Goal: Task Accomplishment & Management: Complete application form

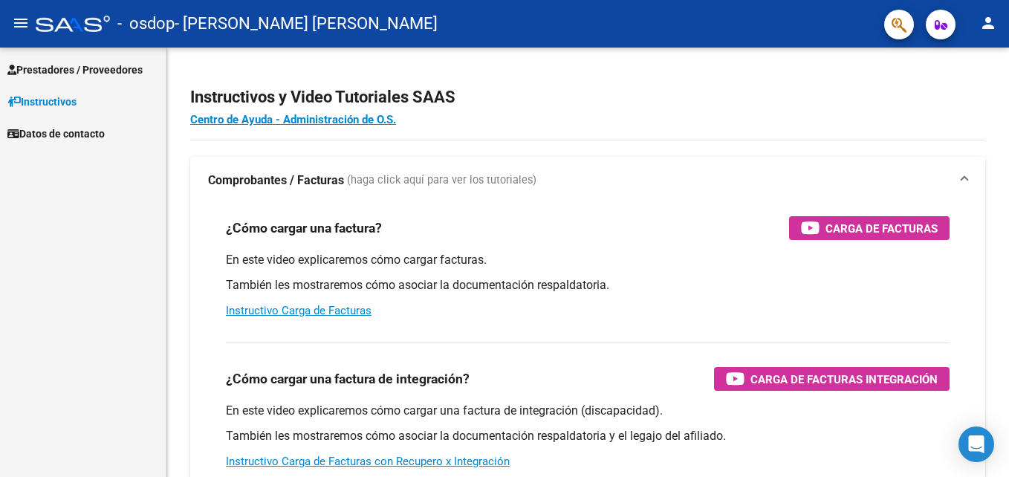
click at [46, 68] on span "Prestadores / Proveedores" at bounding box center [74, 70] width 135 height 16
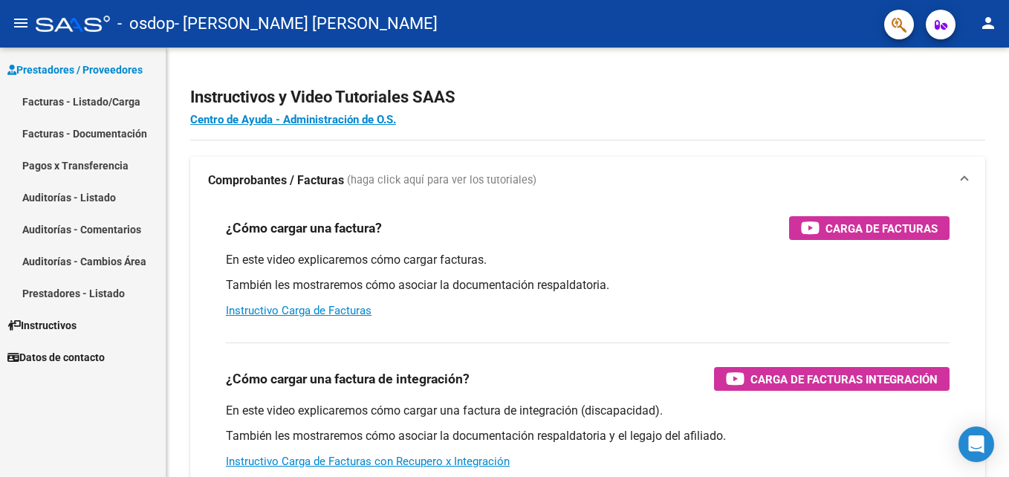
click at [0, 53] on link "Prestadores / Proveedores" at bounding box center [83, 69] width 166 height 32
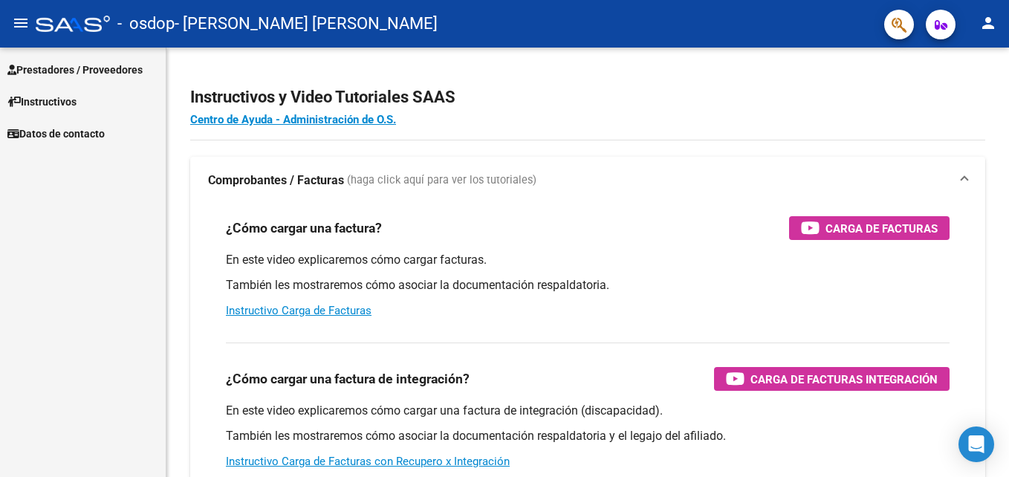
click at [33, 71] on span "Prestadores / Proveedores" at bounding box center [74, 70] width 135 height 16
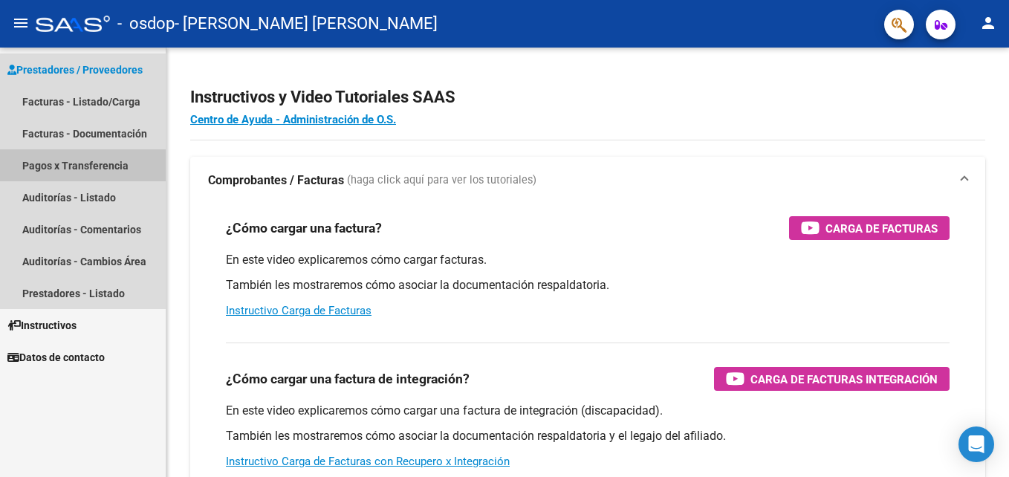
click at [56, 166] on link "Pagos x Transferencia" at bounding box center [83, 165] width 166 height 32
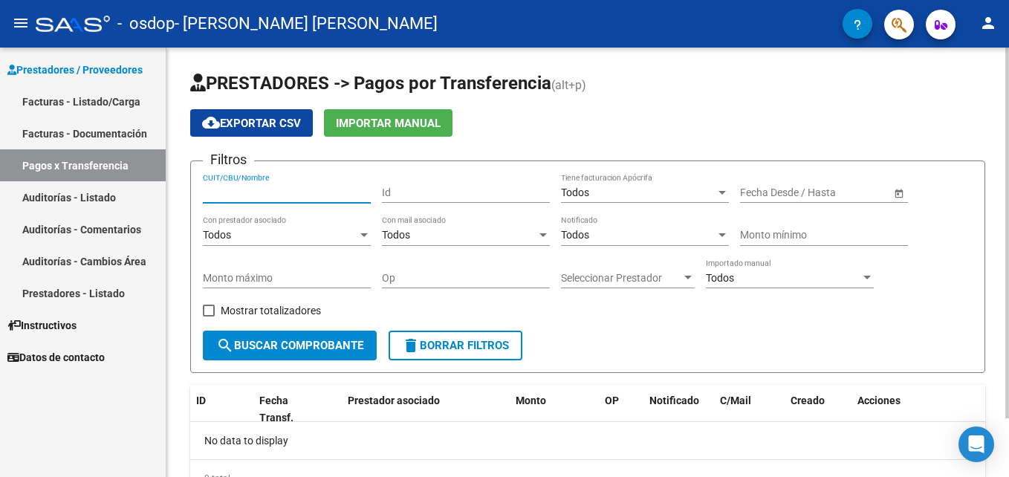
click at [206, 195] on input "CUIT/CBU/Nombre" at bounding box center [287, 192] width 168 height 13
type input "27216037680"
click at [304, 342] on span "search Buscar Comprobante" at bounding box center [289, 345] width 147 height 13
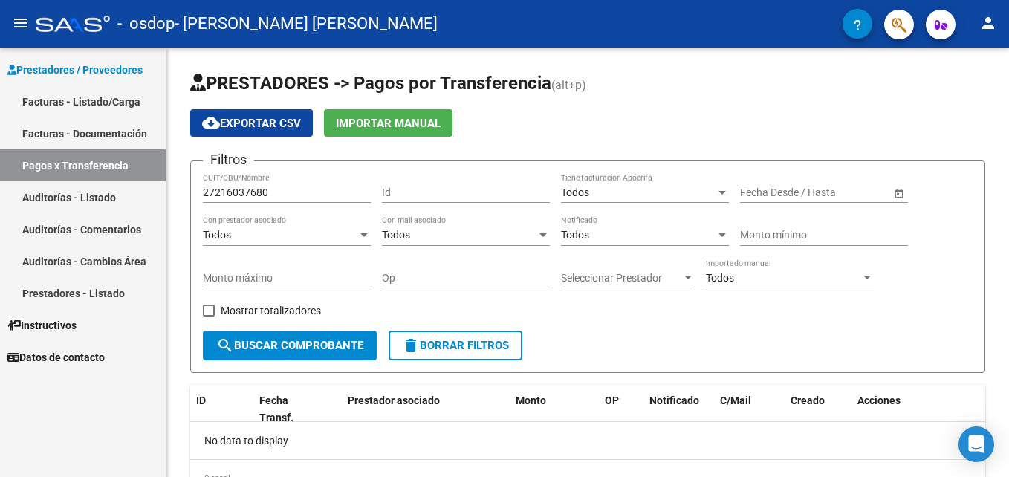
click at [42, 126] on link "Facturas - Documentación" at bounding box center [83, 133] width 166 height 32
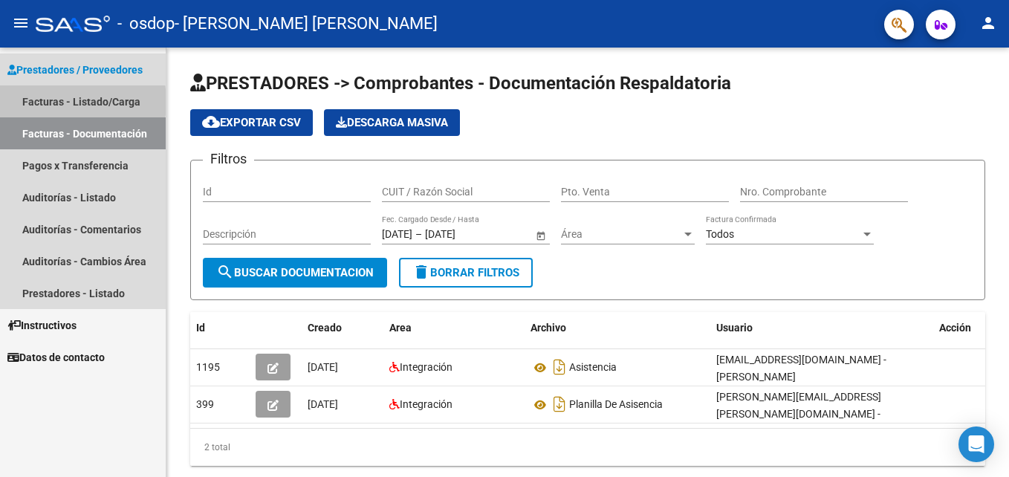
click at [44, 102] on link "Facturas - Listado/Carga" at bounding box center [83, 101] width 166 height 32
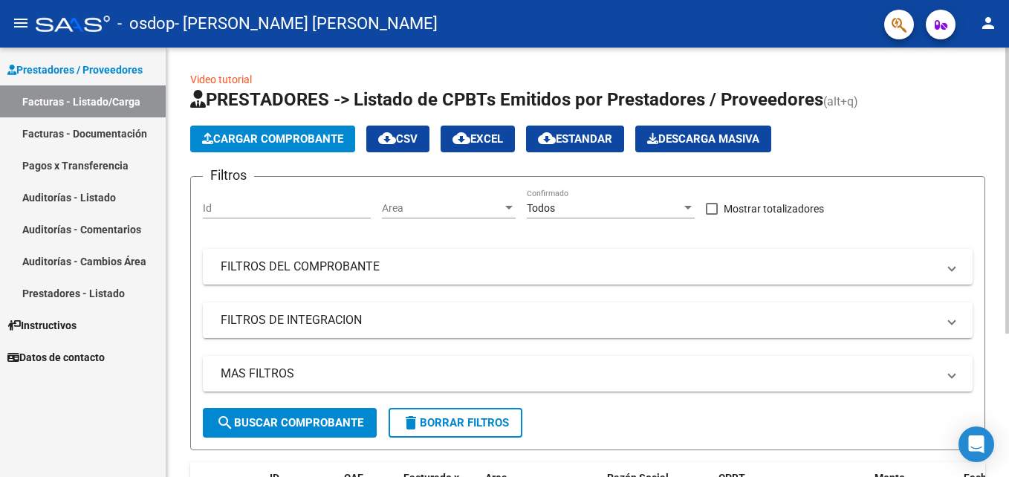
click at [268, 139] on span "Cargar Comprobante" at bounding box center [272, 138] width 141 height 13
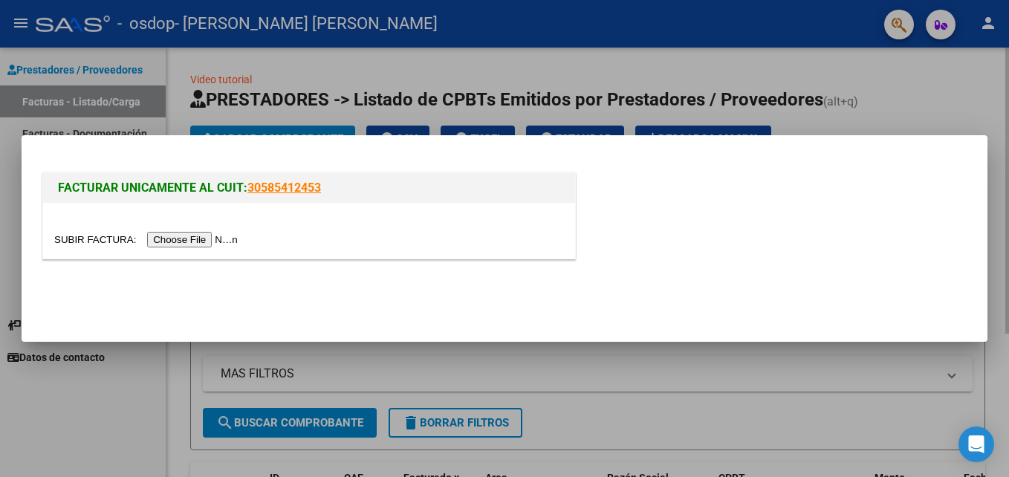
click at [876, 82] on div at bounding box center [504, 238] width 1009 height 477
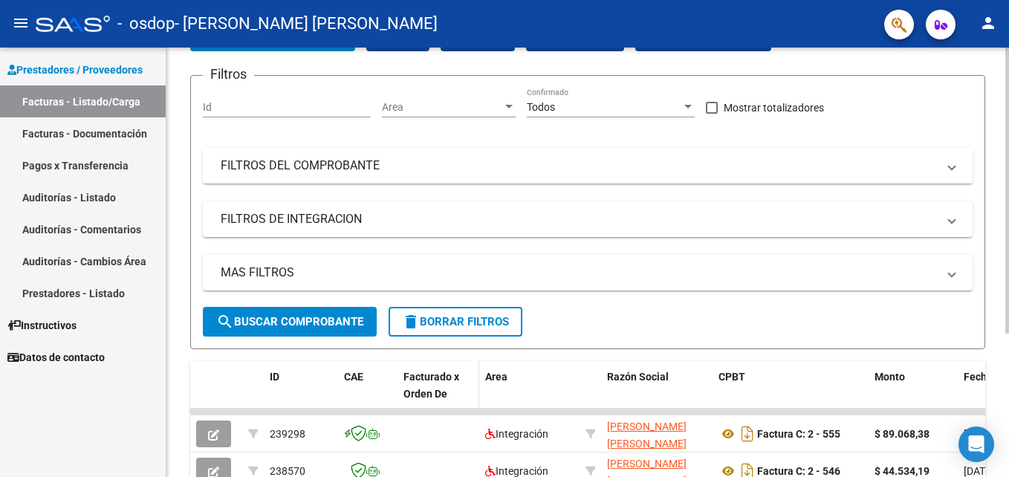
scroll to position [215, 0]
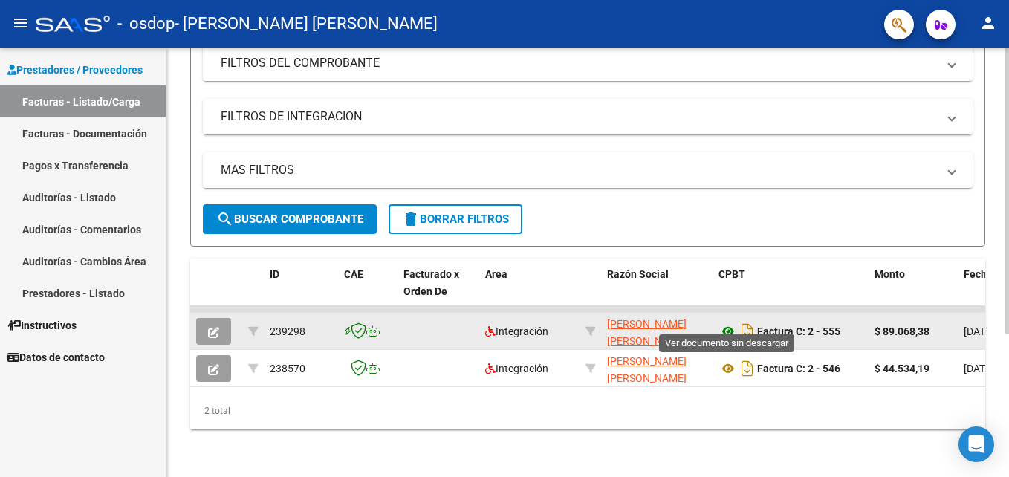
click at [727, 322] on icon at bounding box center [727, 331] width 19 height 18
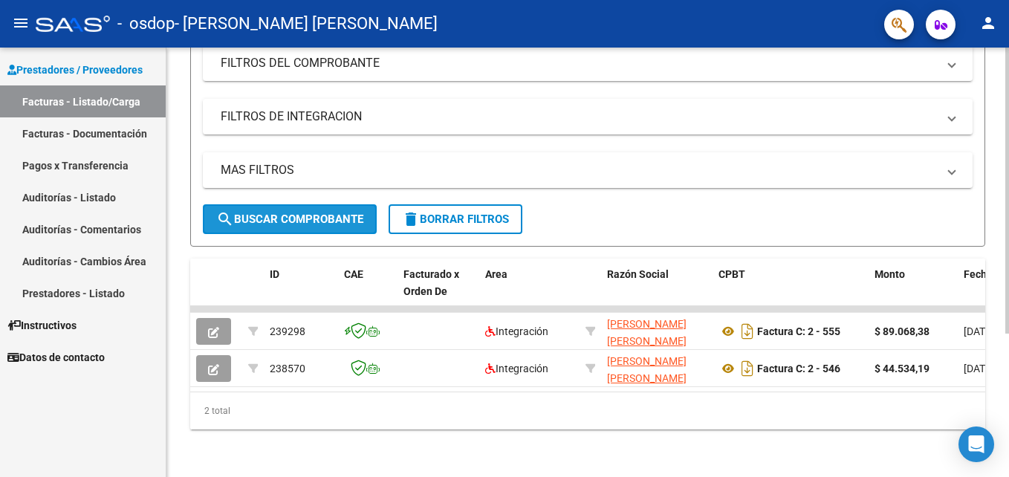
click at [264, 212] on span "search Buscar Comprobante" at bounding box center [289, 218] width 147 height 13
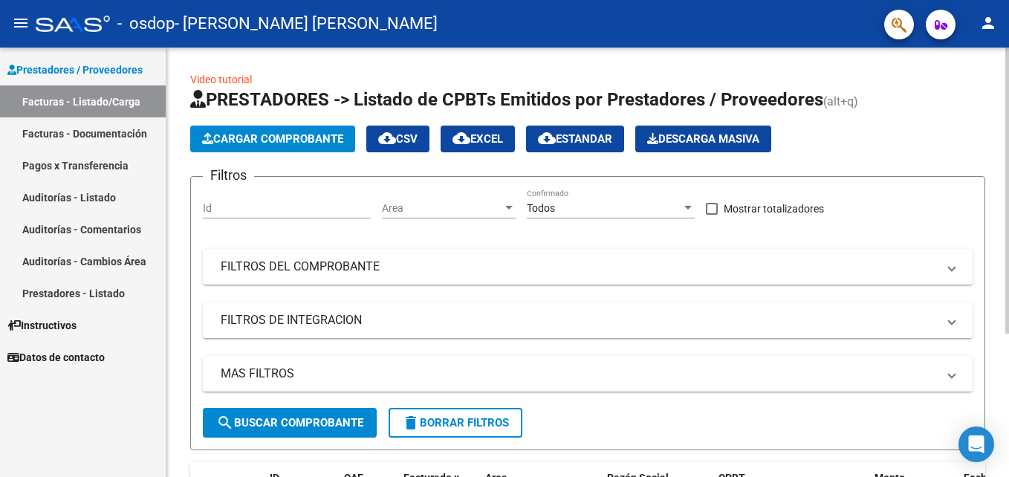
click at [262, 140] on span "Cargar Comprobante" at bounding box center [272, 138] width 141 height 13
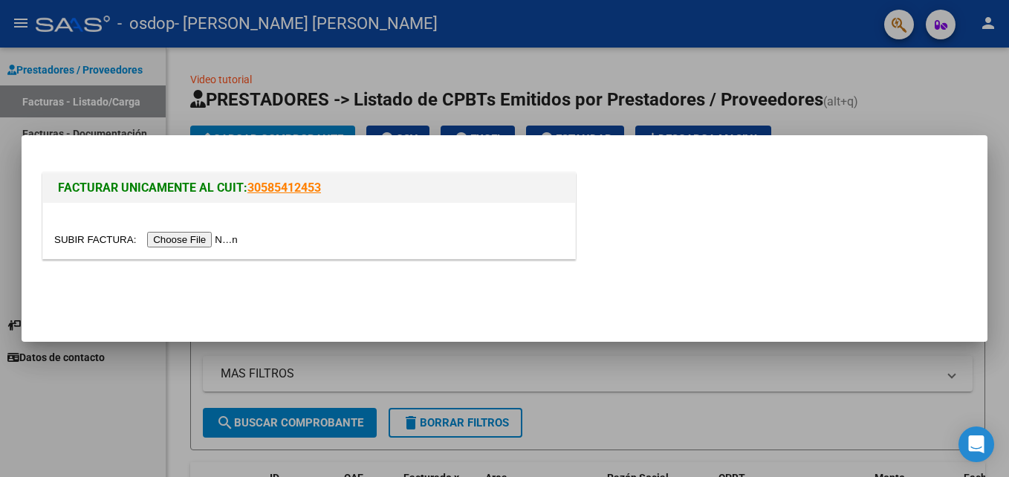
click at [97, 243] on input "file" at bounding box center [148, 240] width 188 height 16
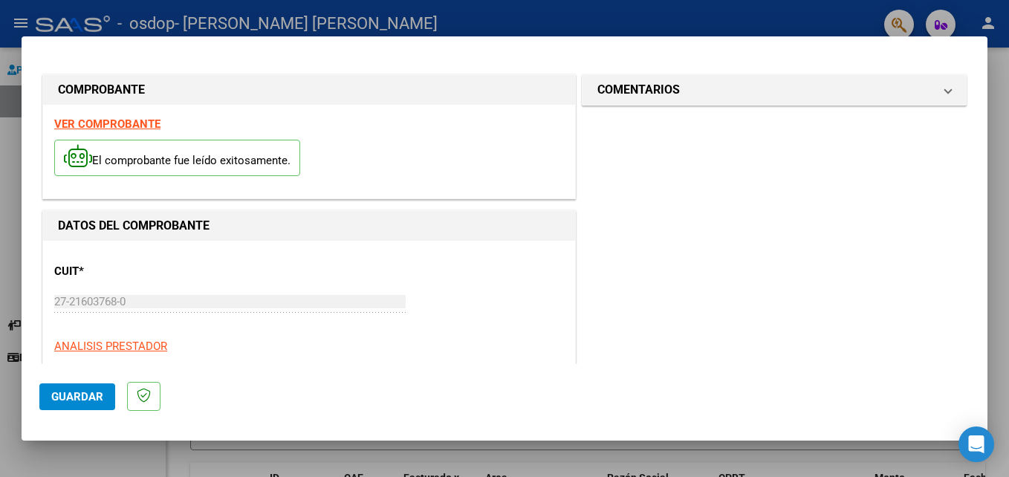
click at [82, 398] on span "Guardar" at bounding box center [77, 396] width 52 height 13
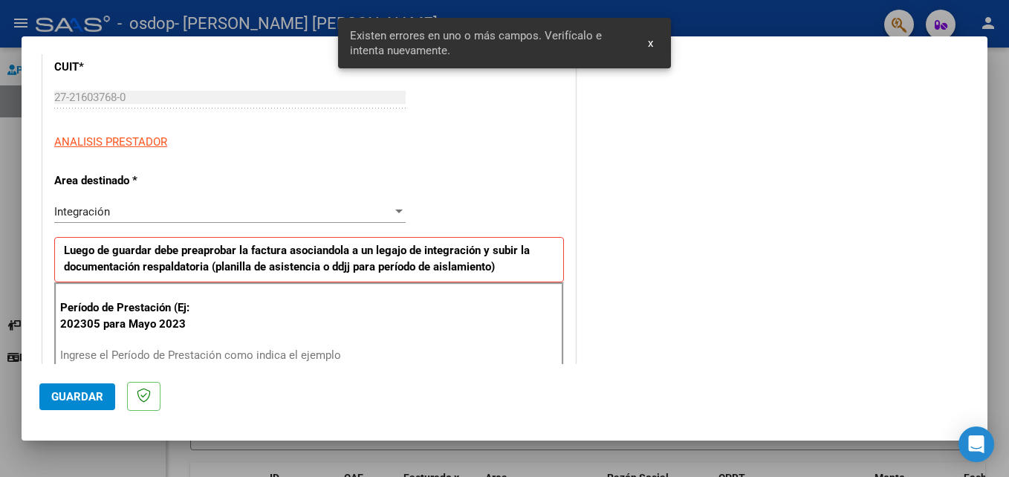
scroll to position [334, 0]
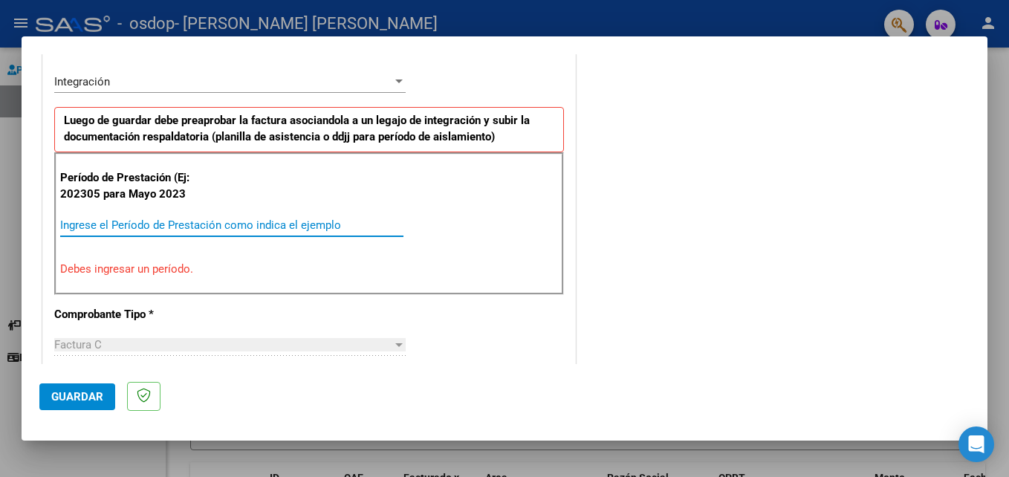
click at [87, 224] on input "Ingrese el Período de Prestación como indica el ejemplo" at bounding box center [231, 224] width 343 height 13
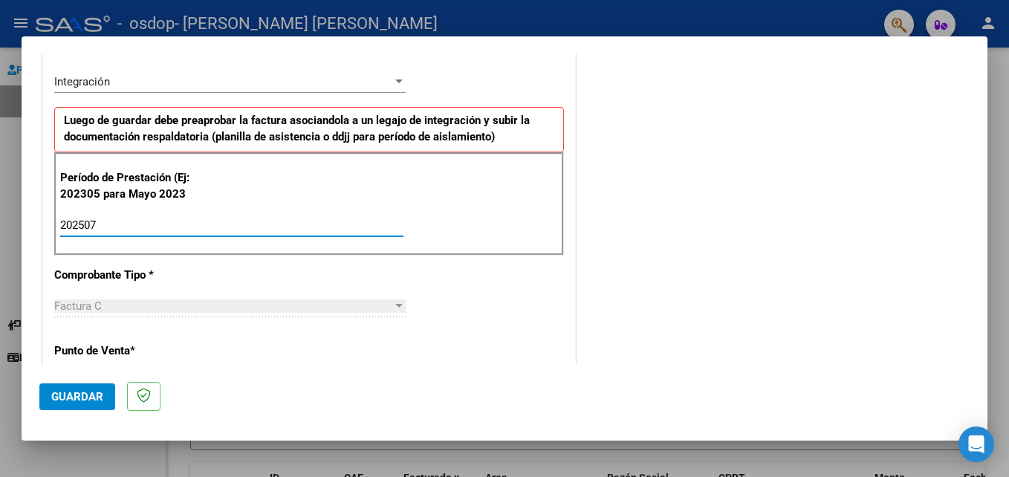
type input "202507"
click at [379, 313] on div "Factura C Seleccionar Tipo" at bounding box center [229, 306] width 351 height 22
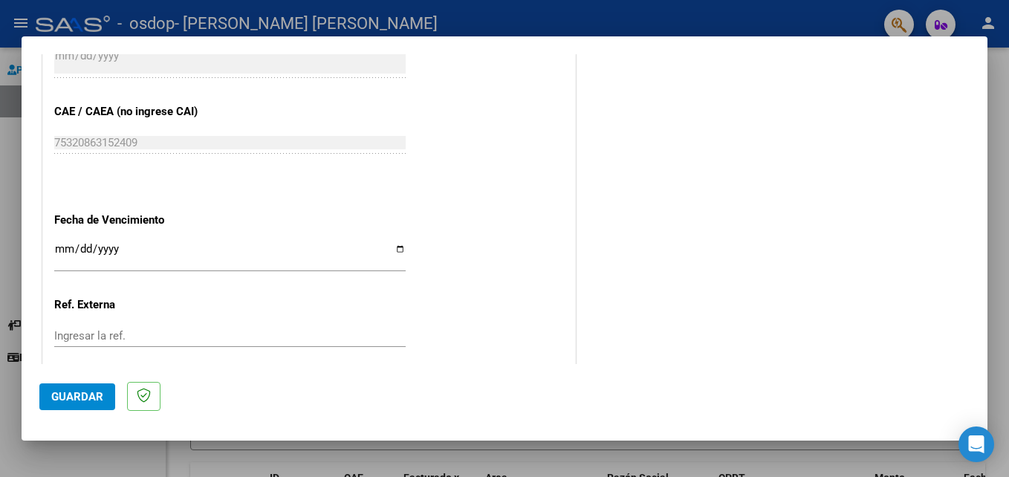
scroll to position [896, 0]
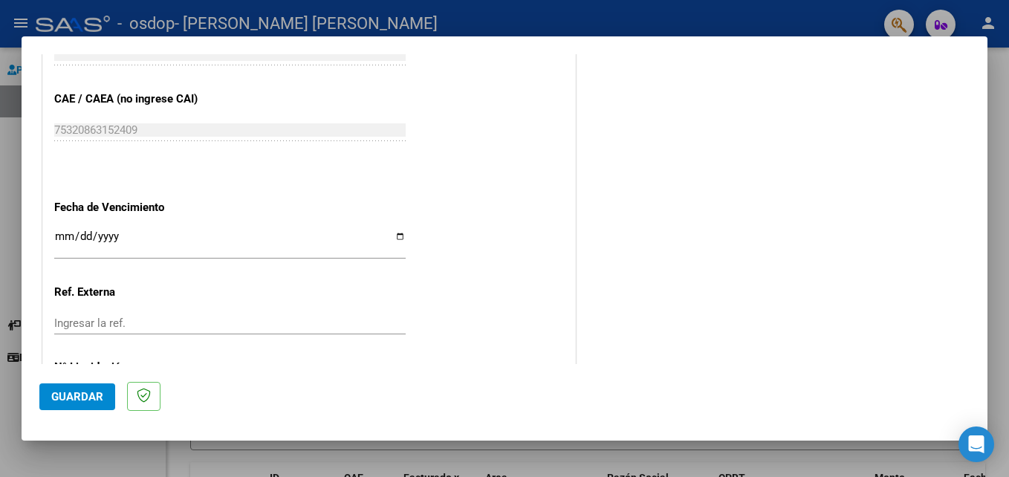
click at [56, 229] on div "Ingresar la fecha" at bounding box center [229, 243] width 351 height 32
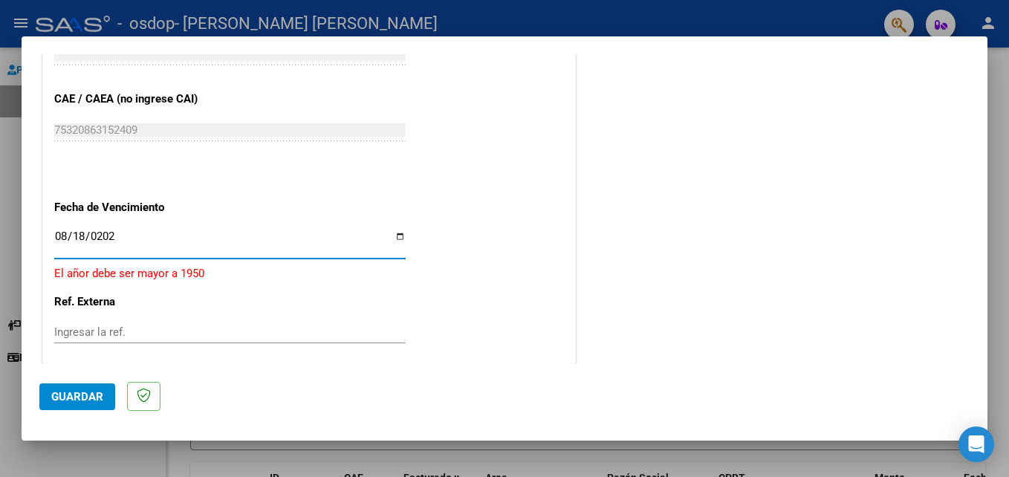
type input "[DATE]"
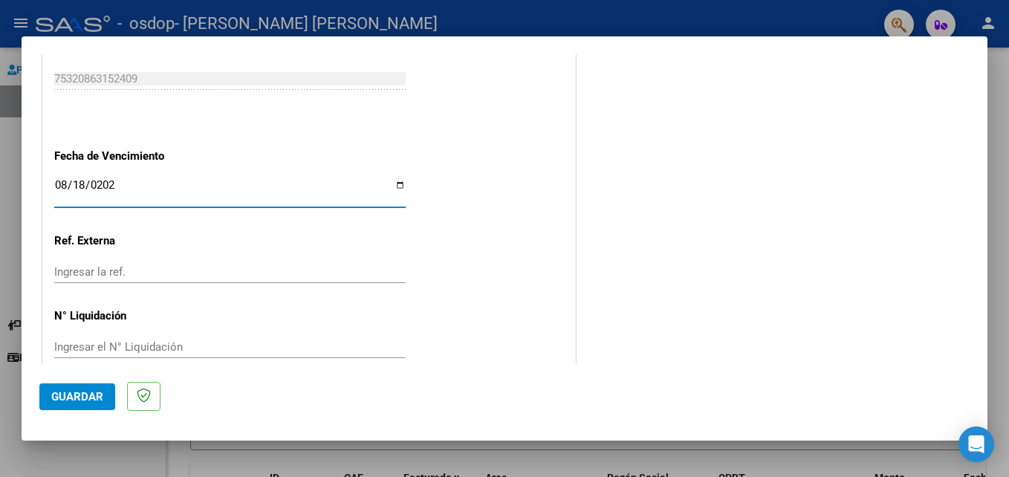
scroll to position [970, 0]
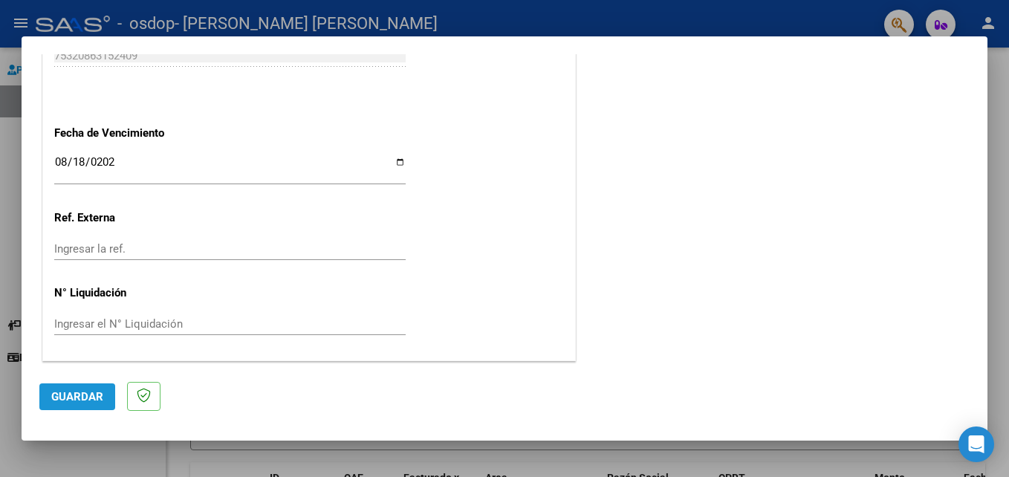
click at [94, 395] on span "Guardar" at bounding box center [77, 396] width 52 height 13
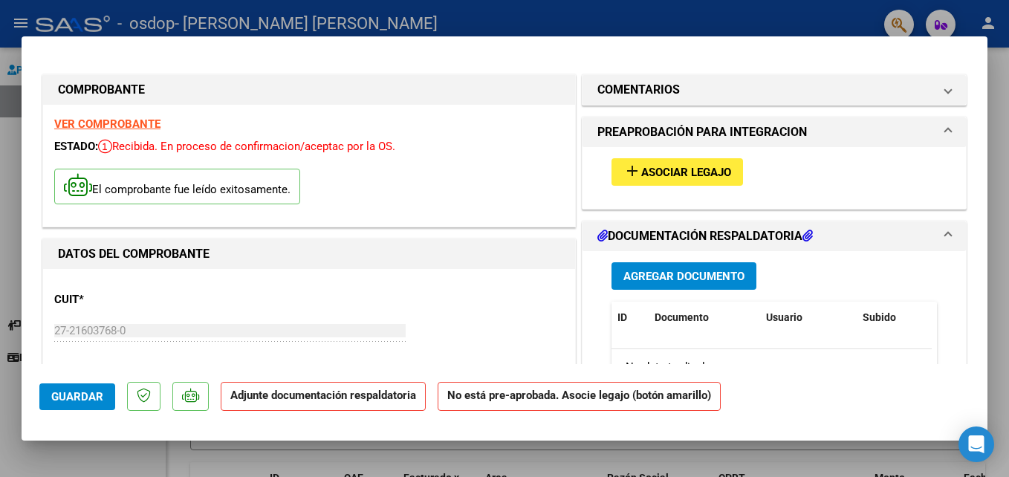
click at [667, 278] on span "Agregar Documento" at bounding box center [683, 276] width 121 height 13
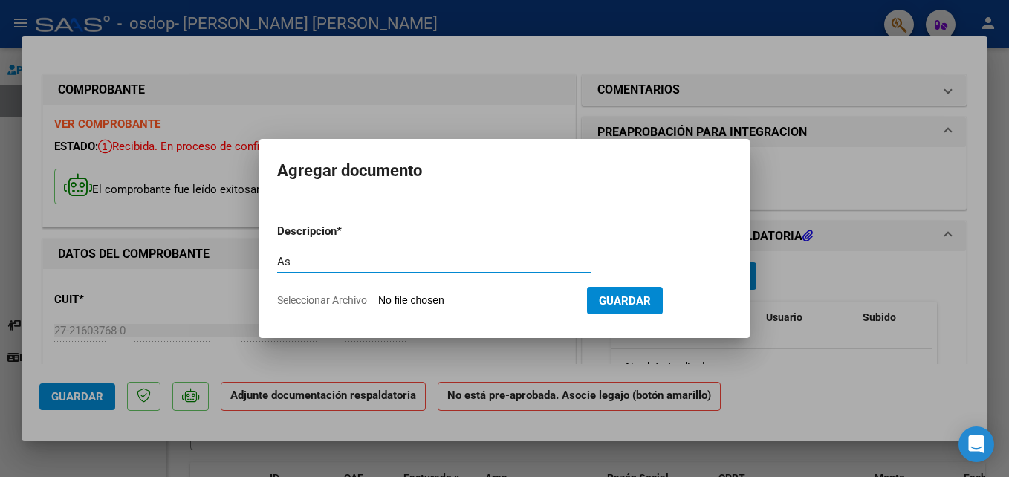
type input "A"
type input "Planilla Asistencia Julio"
click at [333, 299] on span "Seleccionar Archivo" at bounding box center [322, 300] width 90 height 12
click at [378, 299] on input "Seleccionar Archivo" at bounding box center [476, 301] width 197 height 14
type input "C:\fakepath\Asistencia [PERSON_NAME].jpg"
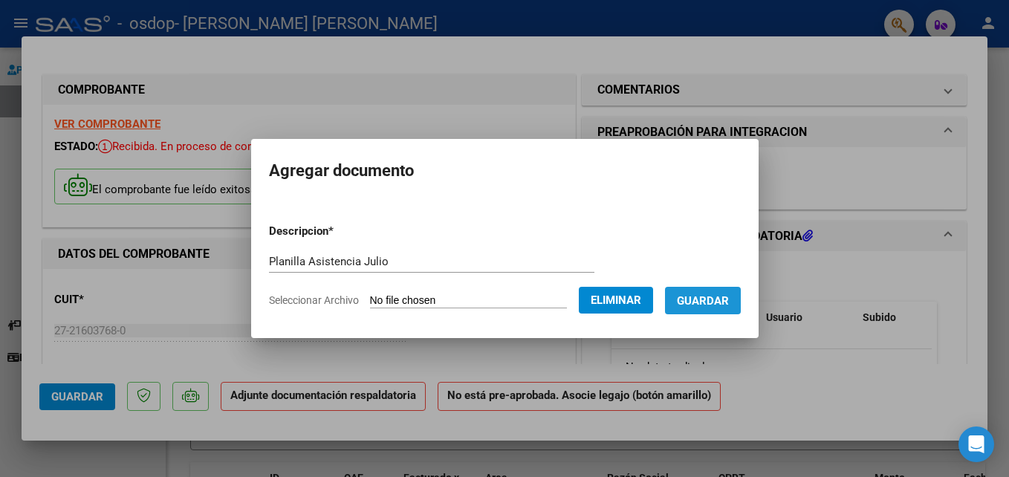
click at [729, 299] on span "Guardar" at bounding box center [703, 300] width 52 height 13
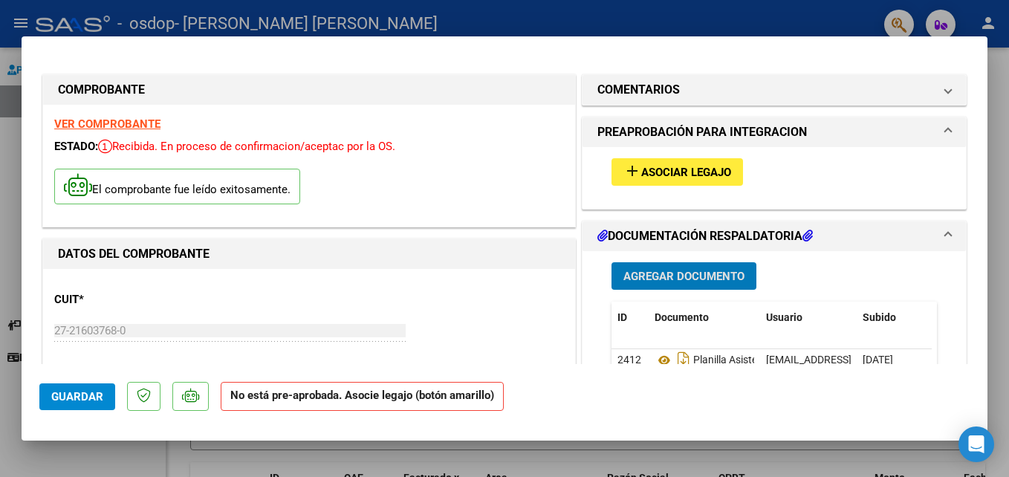
click at [642, 170] on span "Asociar Legajo" at bounding box center [686, 172] width 90 height 13
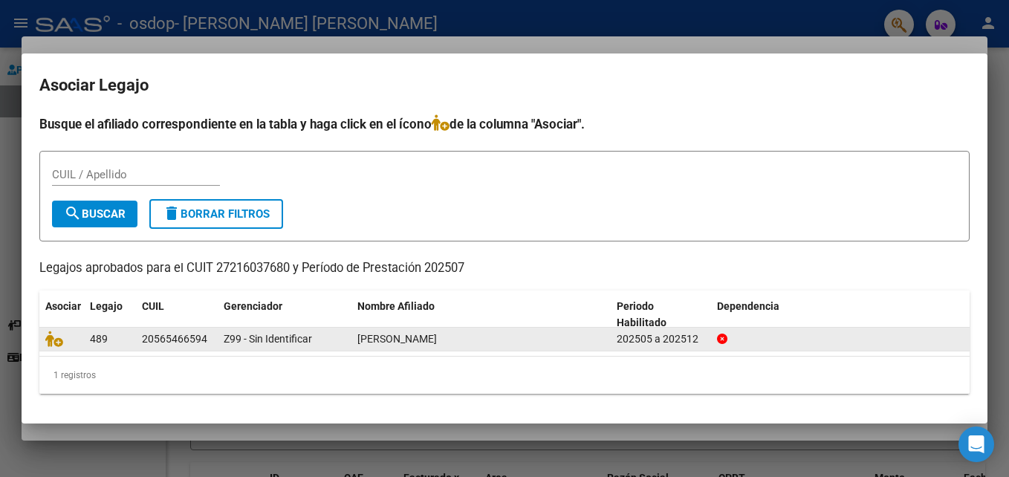
click at [379, 340] on span "[PERSON_NAME]" at bounding box center [396, 339] width 79 height 12
click at [369, 339] on span "[PERSON_NAME]" at bounding box center [396, 339] width 79 height 12
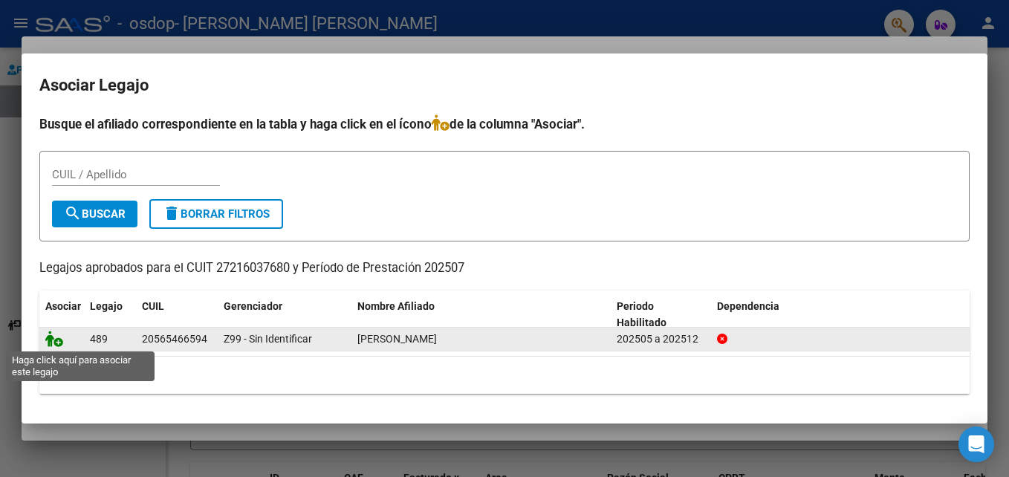
click at [51, 338] on icon at bounding box center [54, 338] width 18 height 16
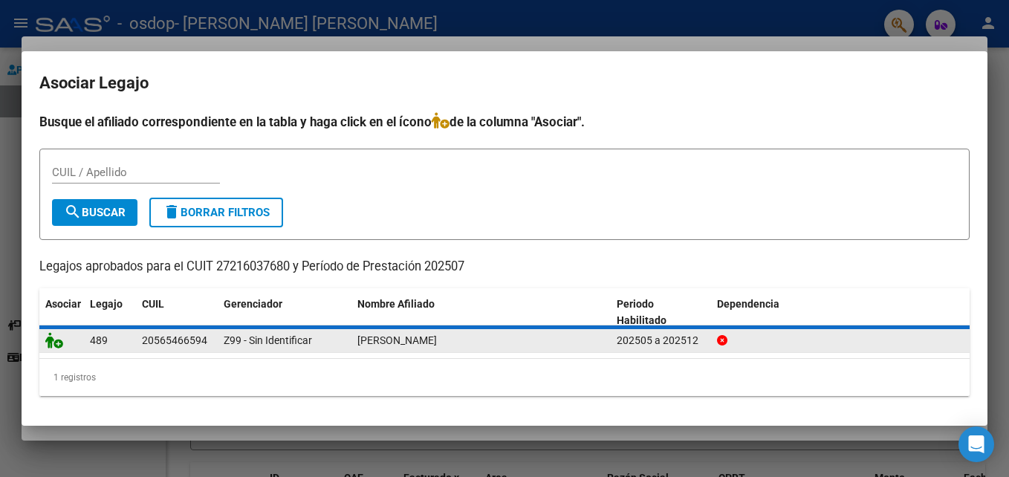
click at [51, 338] on icon at bounding box center [54, 340] width 18 height 16
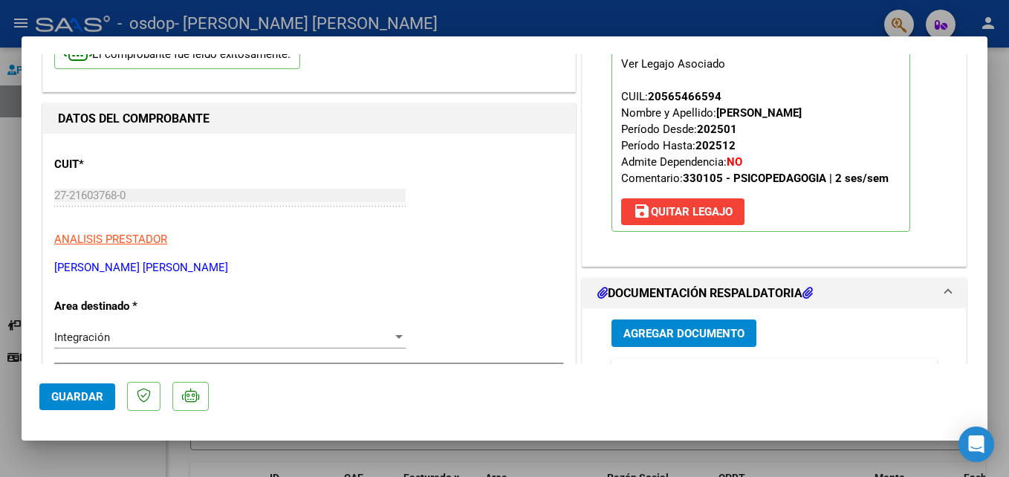
scroll to position [223, 0]
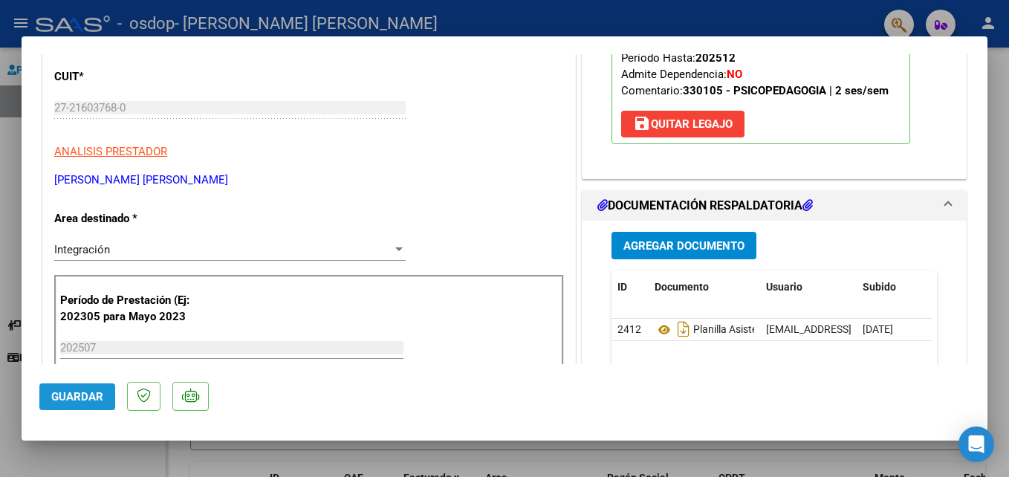
click at [90, 401] on span "Guardar" at bounding box center [77, 396] width 52 height 13
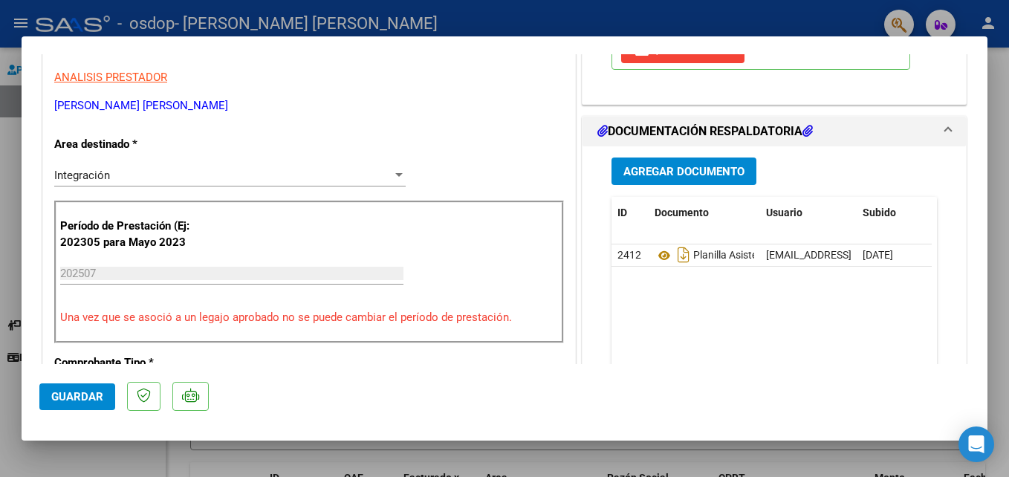
scroll to position [0, 0]
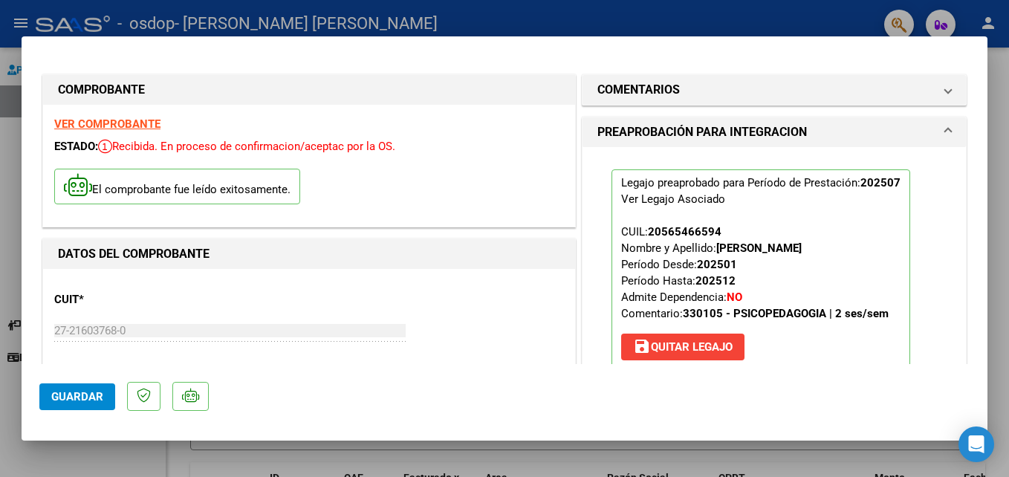
click at [498, 25] on div at bounding box center [504, 238] width 1009 height 477
type input "$ 0,00"
